Goal: Check status: Check status

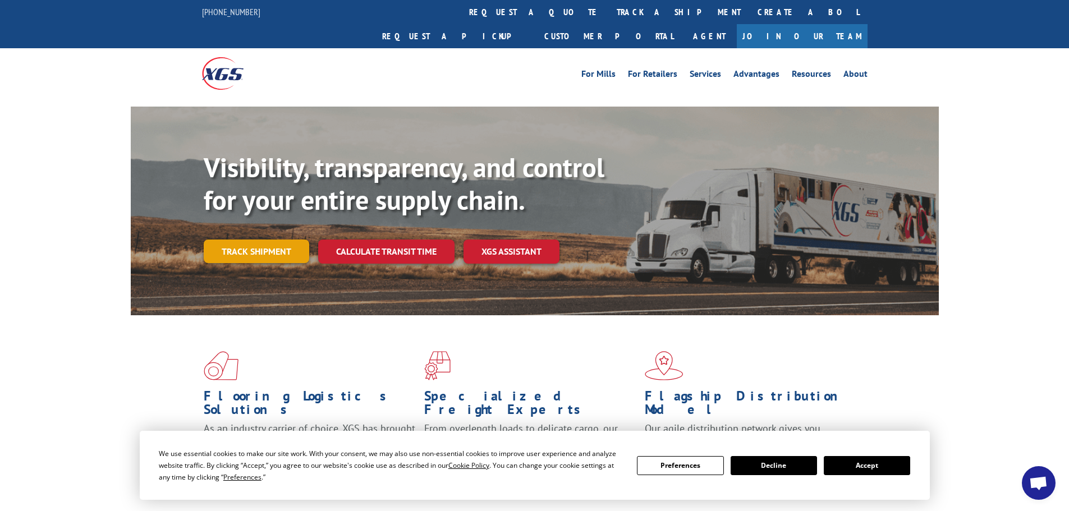
click at [279, 240] on link "Track shipment" at bounding box center [257, 252] width 106 height 24
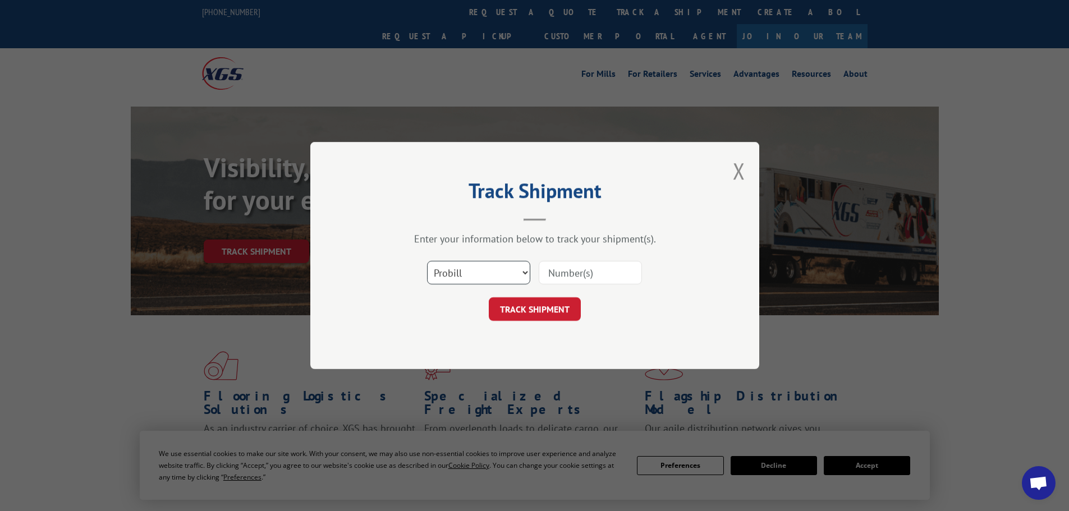
click at [486, 279] on select "Select category... Probill BOL PO" at bounding box center [478, 273] width 103 height 24
select select "po"
click at [427, 261] on select "Select category... Probill BOL PO" at bounding box center [478, 273] width 103 height 24
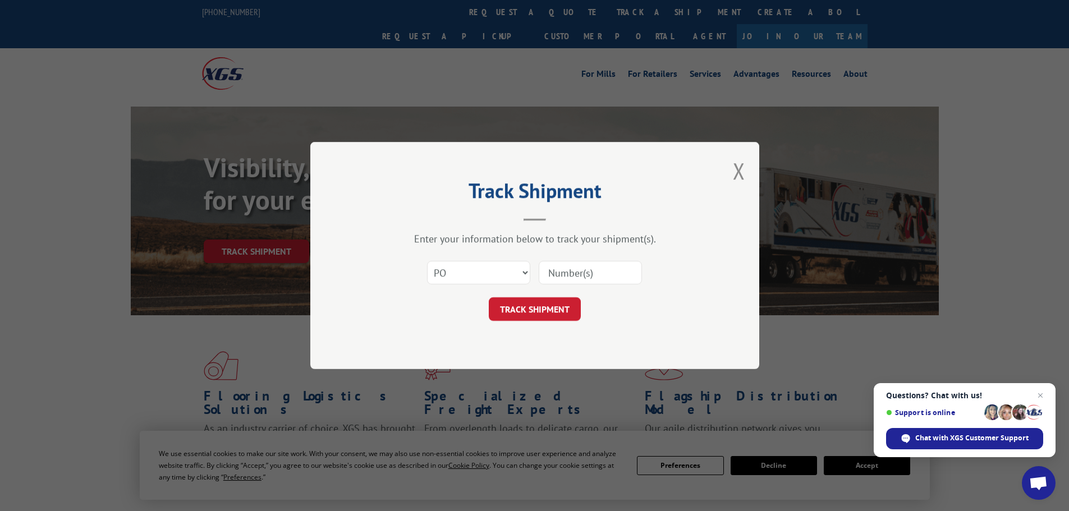
click at [574, 268] on input at bounding box center [590, 273] width 103 height 24
click at [573, 272] on input at bounding box center [590, 273] width 103 height 24
paste input "37538997"
type input "37538997"
click at [527, 306] on button "TRACK SHIPMENT" at bounding box center [535, 309] width 92 height 24
